Goal: Answer question/provide support: Share knowledge or assist other users

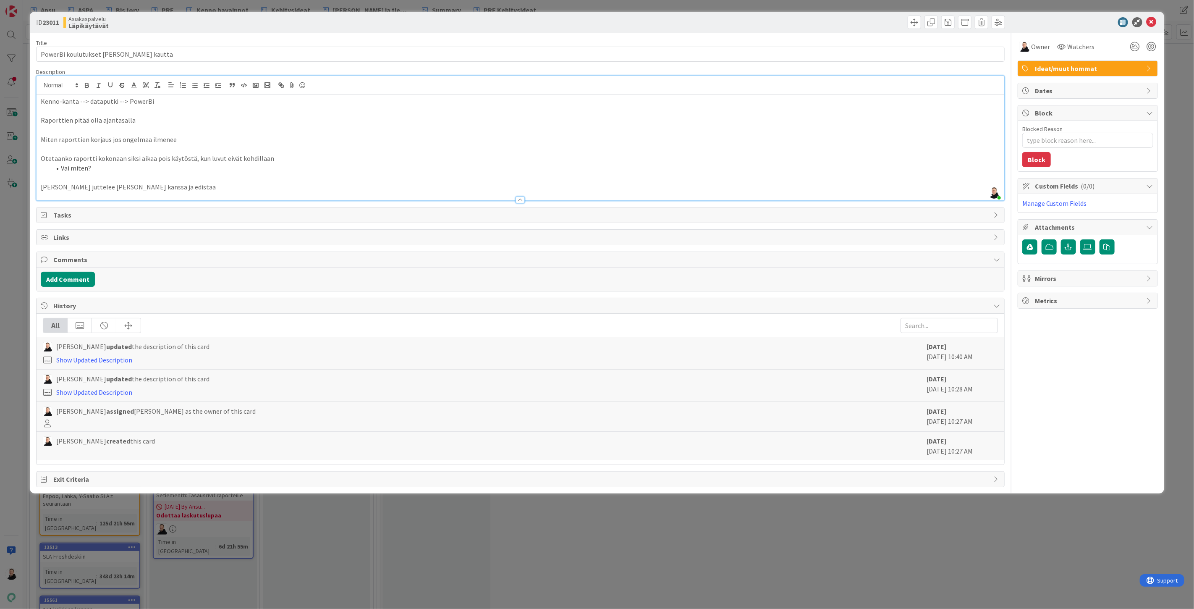
scroll to position [74, 0]
click at [716, 19] on icon at bounding box center [1151, 22] width 10 height 10
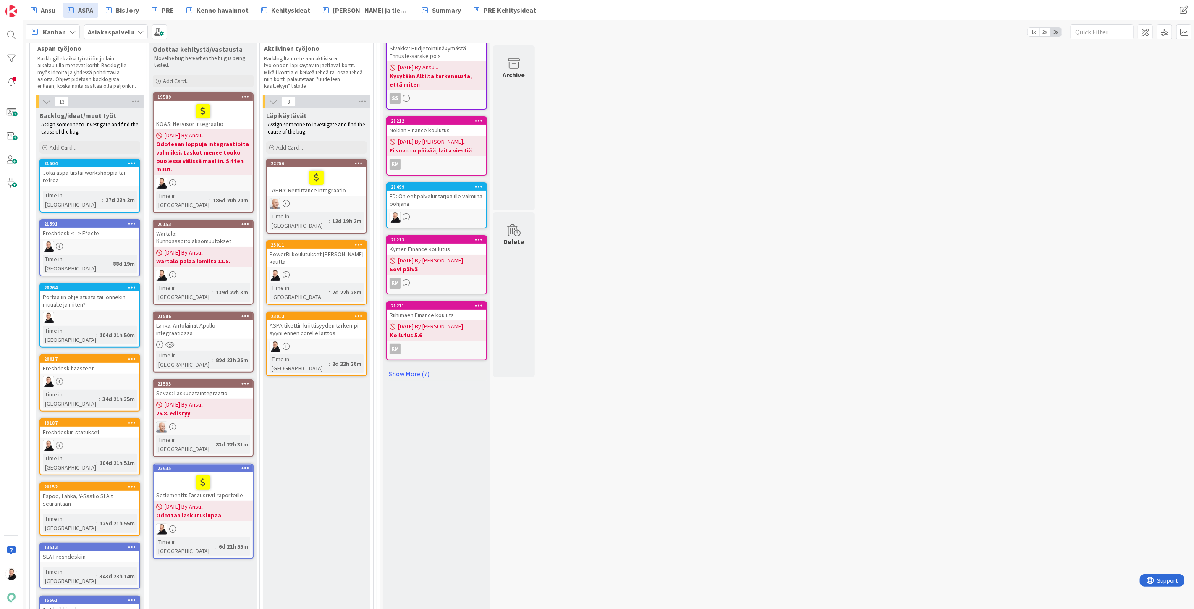
click at [299, 320] on div "ASPA tikettin kriittisyyden tarkempi syyni ennen corelle laittoa" at bounding box center [316, 329] width 99 height 18
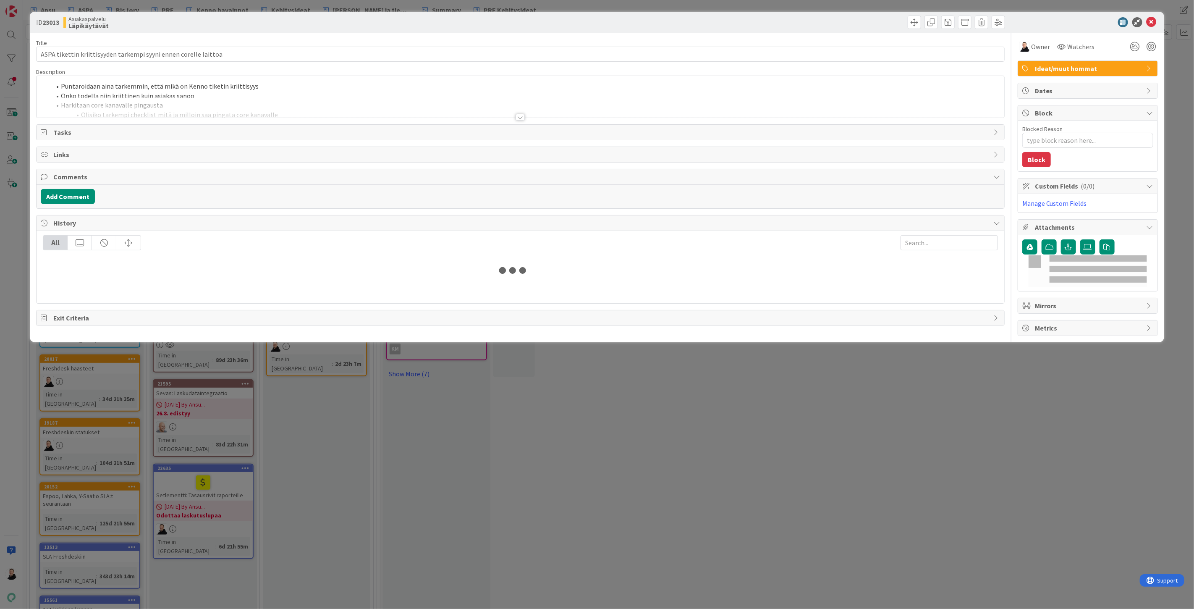
type textarea "x"
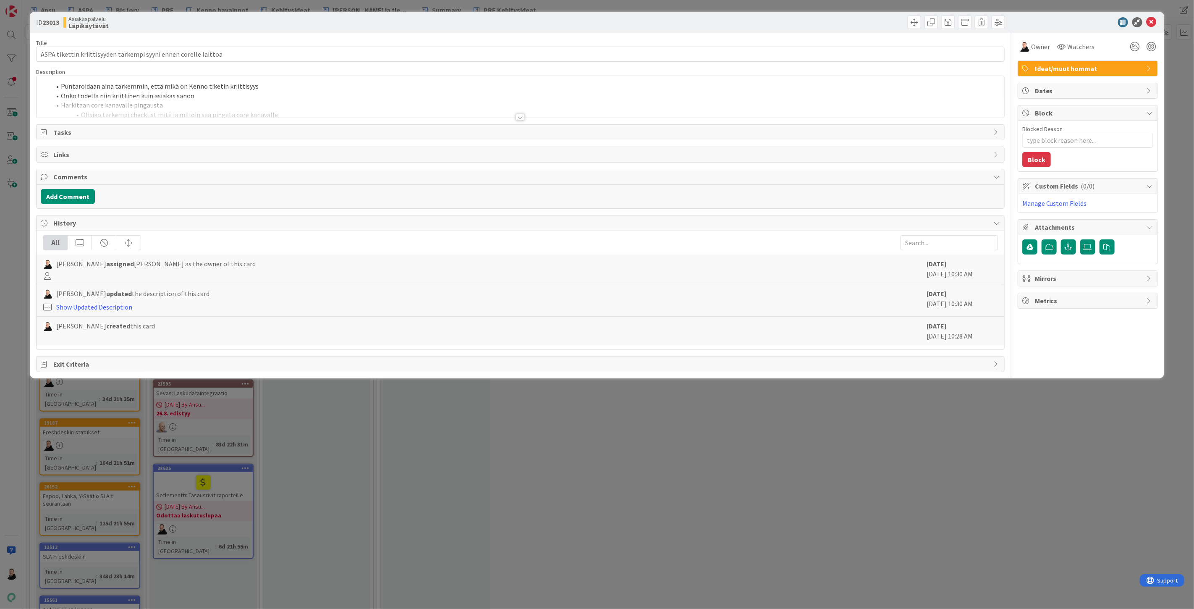
click at [516, 113] on div at bounding box center [521, 106] width 968 height 21
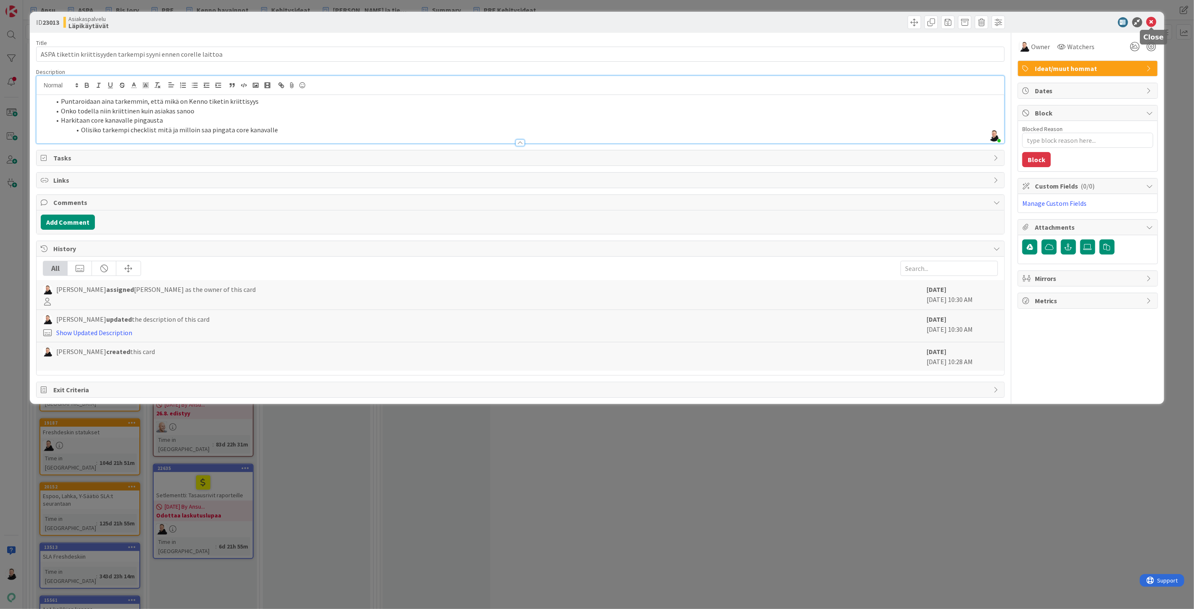
click at [716, 20] on icon at bounding box center [1151, 22] width 10 height 10
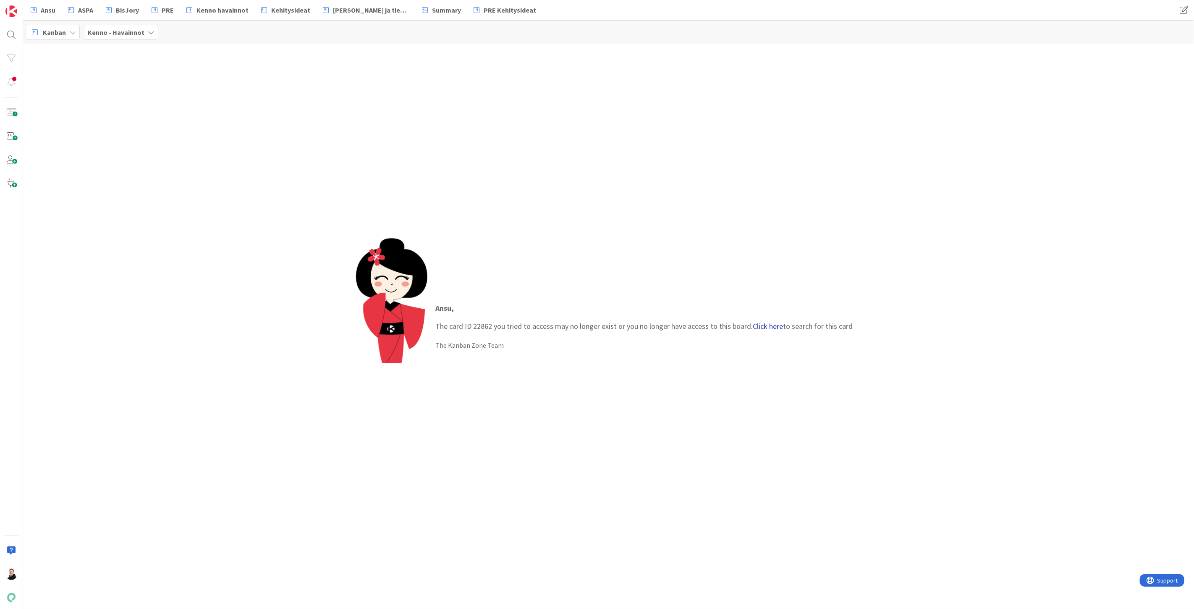
click at [767, 328] on link "Click here" at bounding box center [768, 326] width 30 height 10
click at [102, 75] on span "Lisäpalvelun päättäminen ei onnistu" at bounding box center [103, 74] width 89 height 8
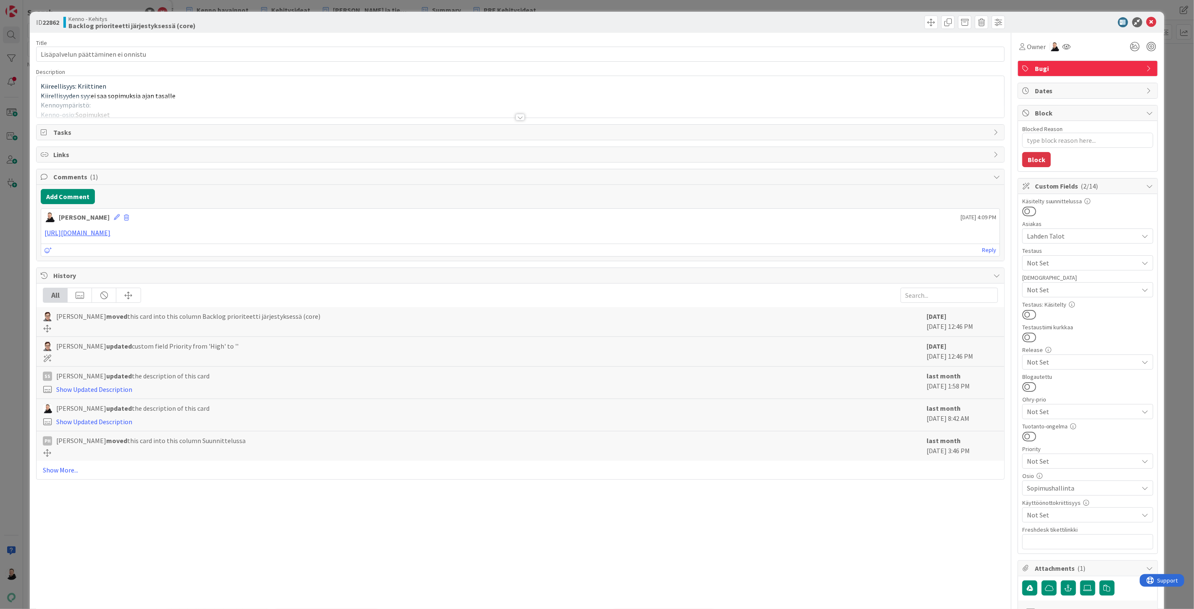
type textarea "x"
click at [516, 117] on div at bounding box center [520, 117] width 9 height 7
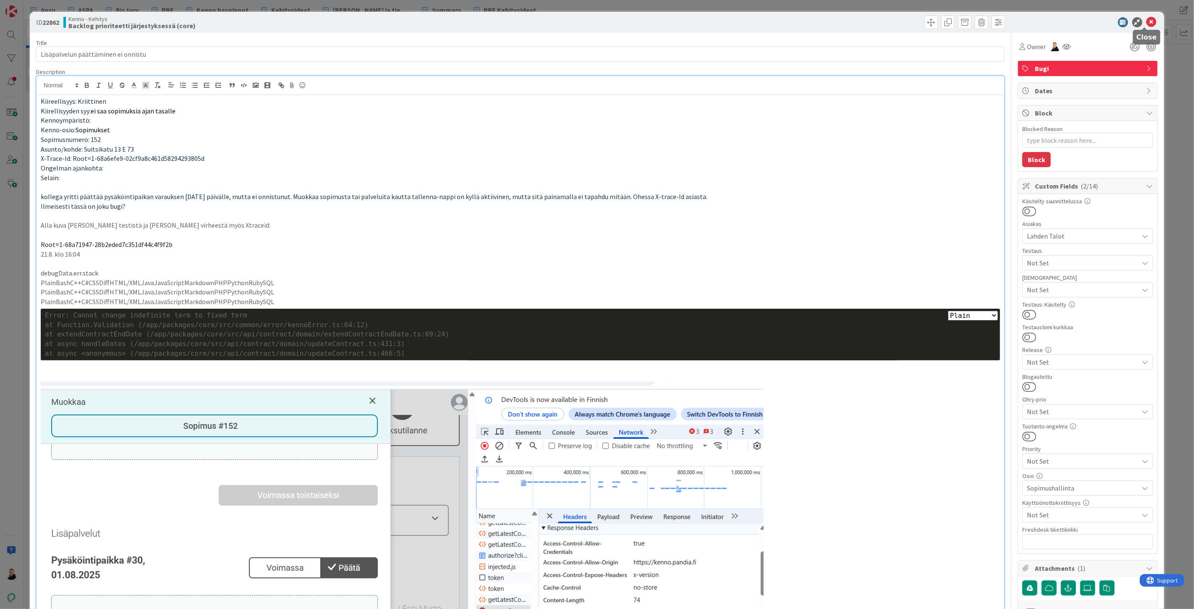
click at [1146, 22] on icon at bounding box center [1151, 22] width 10 height 10
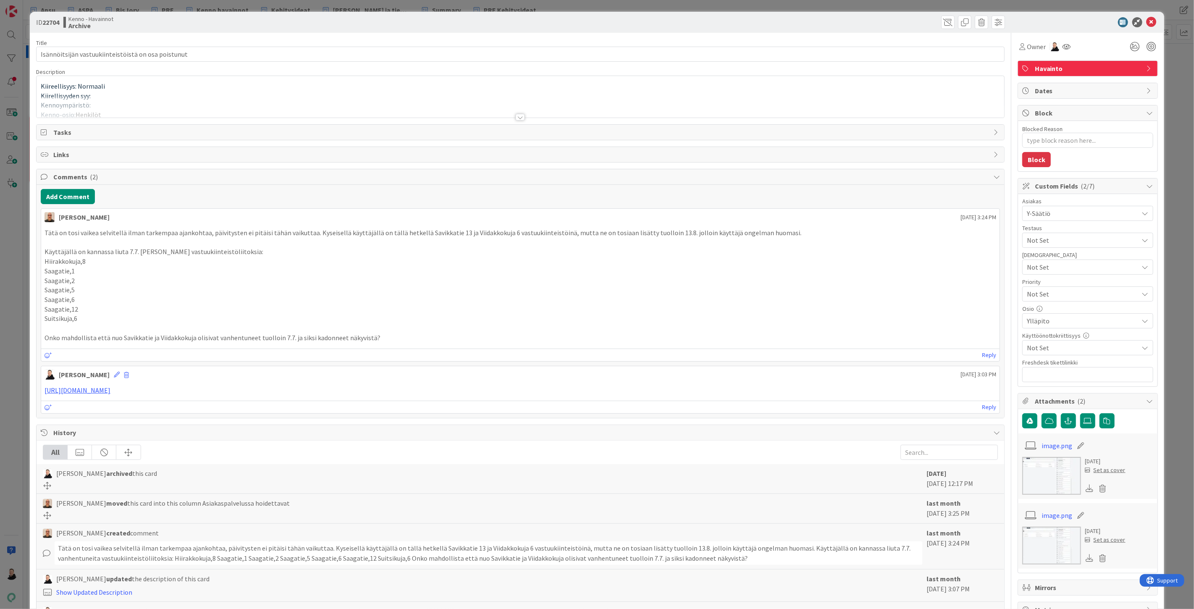
type textarea "x"
